Goal: Information Seeking & Learning: Check status

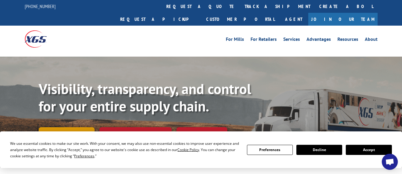
click at [62, 127] on link "Track shipment" at bounding box center [67, 133] width 56 height 12
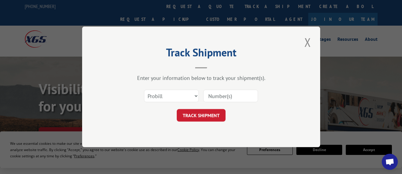
click at [209, 95] on input at bounding box center [230, 96] width 55 height 12
paste input "96717573"
type input "96717573"
click at [208, 116] on button "TRACK SHIPMENT" at bounding box center [201, 115] width 49 height 12
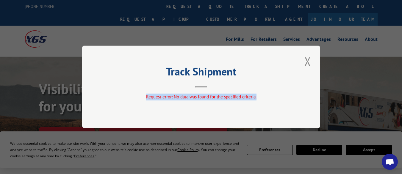
drag, startPoint x: 147, startPoint y: 96, endPoint x: 260, endPoint y: 96, distance: 113.6
click at [260, 96] on div "Request error: No data was found for the specified criteria." at bounding box center [201, 97] width 178 height 7
copy span "Request error: No data was found for the specified criteria."
